Goal: Task Accomplishment & Management: Complete application form

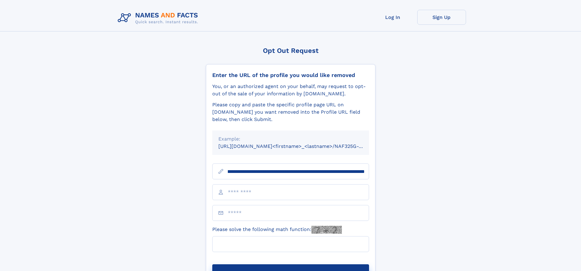
scroll to position [0, 77]
type input "**********"
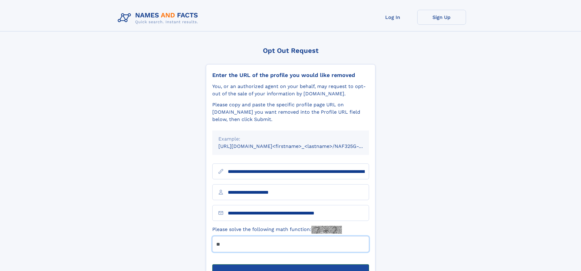
type input "**"
click at [291, 264] on button "Submit Opt Out Request" at bounding box center [290, 274] width 157 height 20
